Goal: Check status

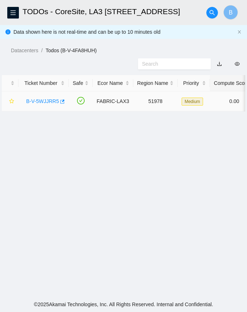
click at [42, 100] on link "B-V-5WJJRR5" at bounding box center [42, 101] width 33 height 6
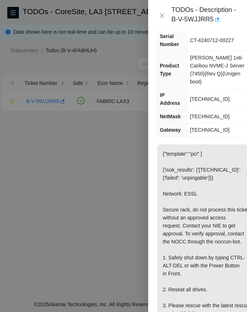
scroll to position [73, 0]
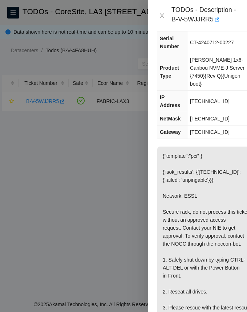
click at [96, 195] on div at bounding box center [123, 156] width 247 height 312
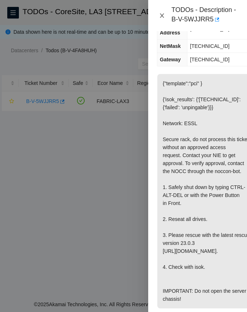
click at [161, 15] on icon "close" at bounding box center [162, 16] width 6 height 6
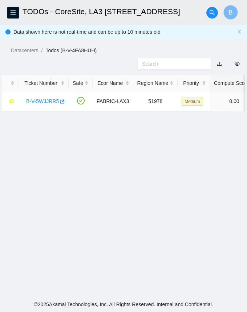
scroll to position [89, 0]
click at [163, 181] on main "TODOs - CoreSite, LA3 200 Bauchet St B Data shown here is not real-time and can…" at bounding box center [123, 148] width 247 height 297
click at [55, 158] on main "TODOs - CoreSite, LA3 200 Bauchet St B Data shown here is not real-time and can…" at bounding box center [123, 148] width 247 height 297
click at [58, 186] on main "TODOs - CoreSite, LA3 200 Bauchet St B Data shown here is not real-time and can…" at bounding box center [123, 148] width 247 height 297
